Goal: Task Accomplishment & Management: Manage account settings

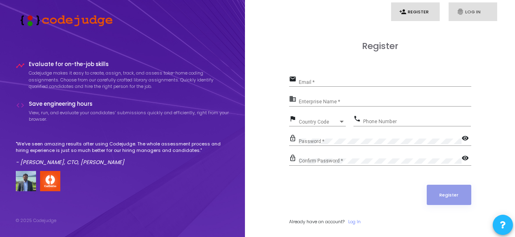
click at [460, 11] on icon "fingerprint" at bounding box center [460, 11] width 7 height 7
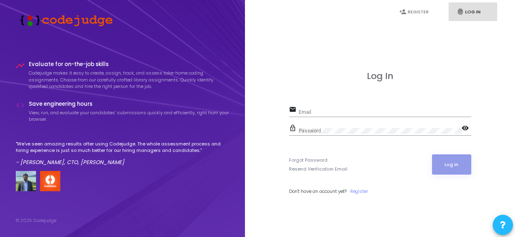
click at [344, 107] on div "Email" at bounding box center [385, 110] width 173 height 13
type input "[EMAIL_ADDRESS][DOMAIN_NAME]"
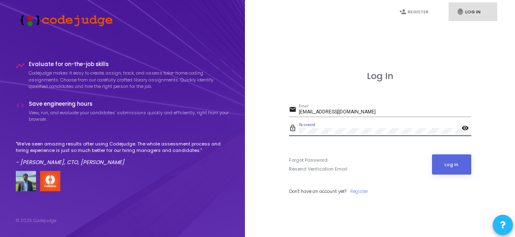
click at [432, 154] on button "Log In" at bounding box center [451, 164] width 39 height 20
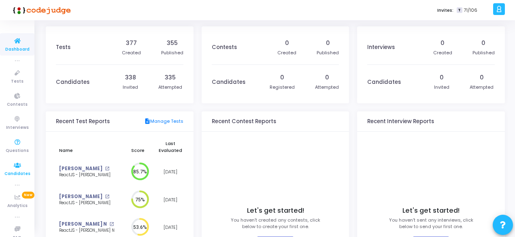
click at [15, 170] on icon at bounding box center [17, 165] width 17 height 10
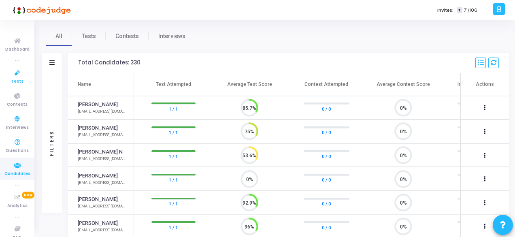
scroll to position [17, 20]
click at [18, 77] on icon at bounding box center [17, 73] width 17 height 10
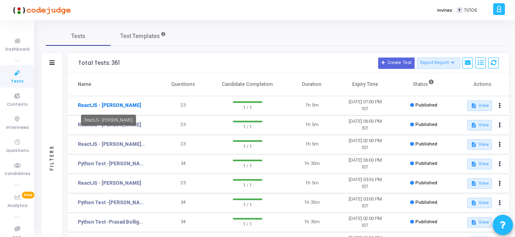
click at [123, 106] on link "ReactJS - [PERSON_NAME]" at bounding box center [109, 105] width 63 height 7
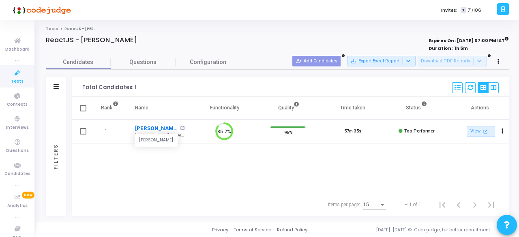
click at [145, 128] on link "[PERSON_NAME]" at bounding box center [156, 128] width 43 height 8
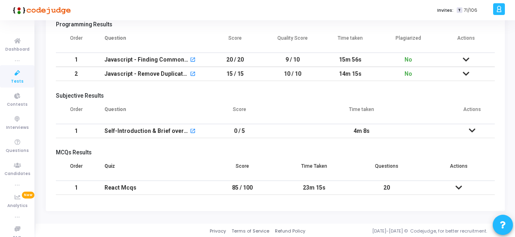
click at [474, 133] on td at bounding box center [472, 131] width 45 height 14
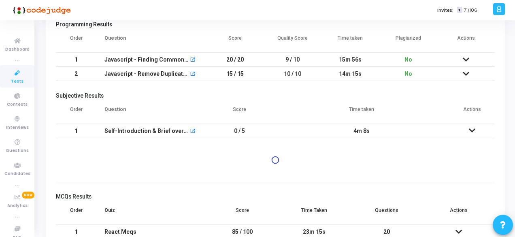
click at [474, 128] on icon at bounding box center [472, 131] width 6 height 6
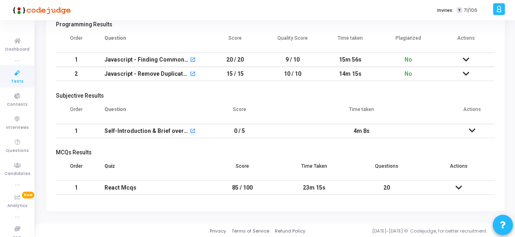
click at [474, 128] on icon at bounding box center [472, 131] width 6 height 6
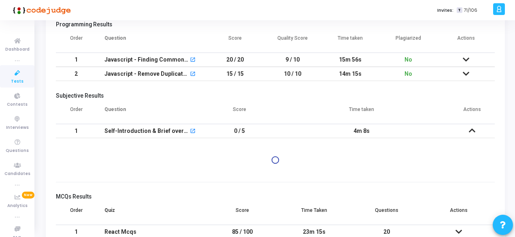
click at [502, 15] on div at bounding box center [500, 9] width 12 height 12
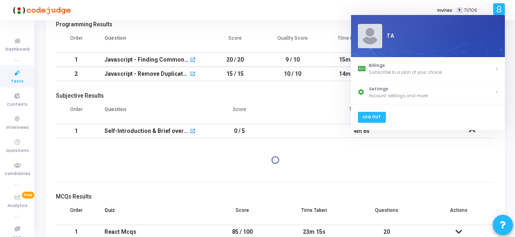
click at [377, 116] on link "Log Out" at bounding box center [372, 117] width 28 height 11
